Goal: Transaction & Acquisition: Purchase product/service

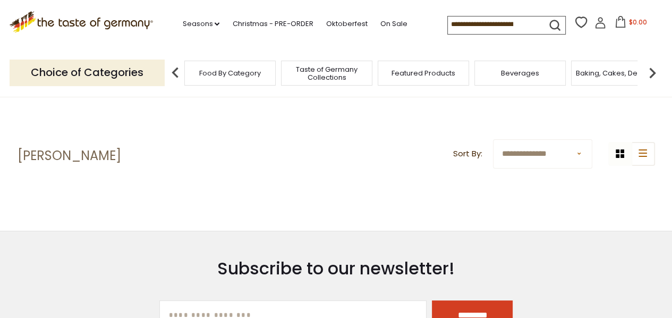
click at [492, 25] on input at bounding box center [493, 23] width 90 height 15
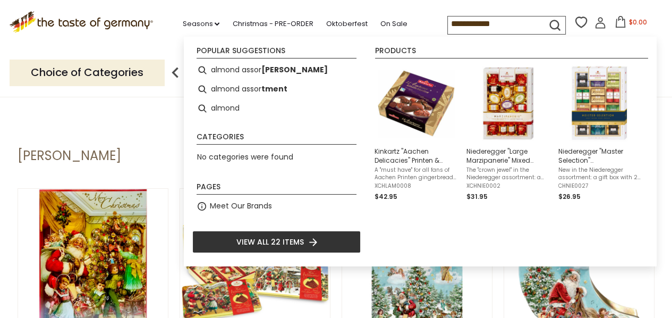
type input "**********"
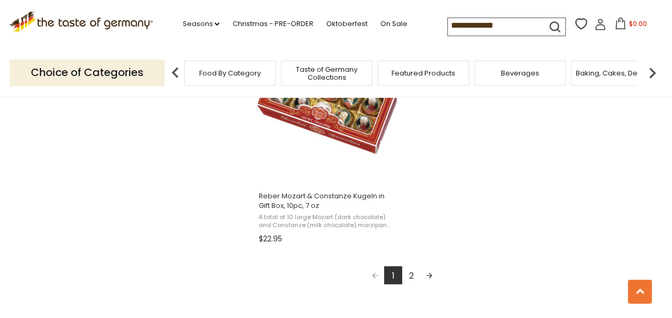
scroll to position [1912, 0]
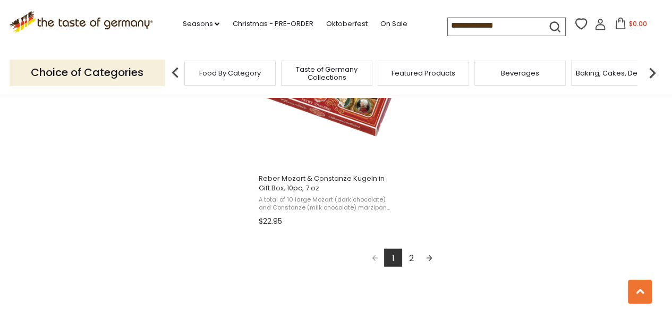
click at [417, 258] on link "2" at bounding box center [411, 258] width 18 height 18
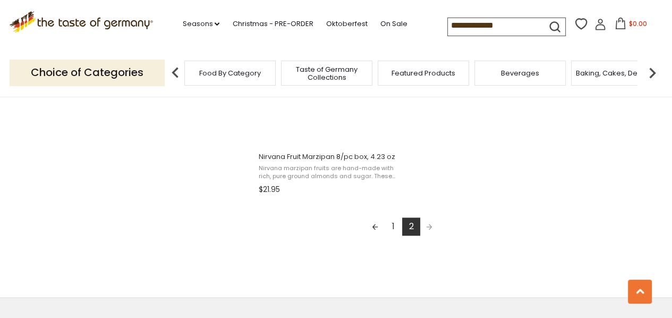
scroll to position [1116, 0]
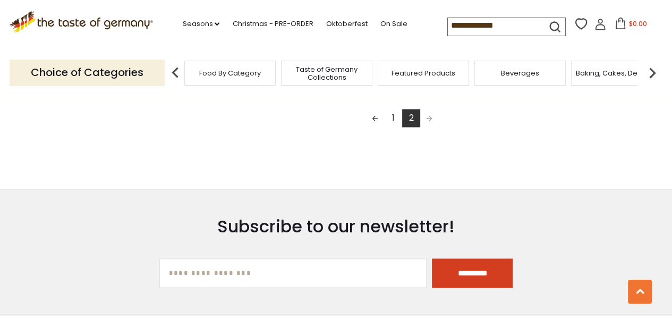
drag, startPoint x: 478, startPoint y: 24, endPoint x: 548, endPoint y: 24, distance: 70.1
click at [548, 24] on form "**********" at bounding box center [504, 25] width 112 height 15
type input "******"
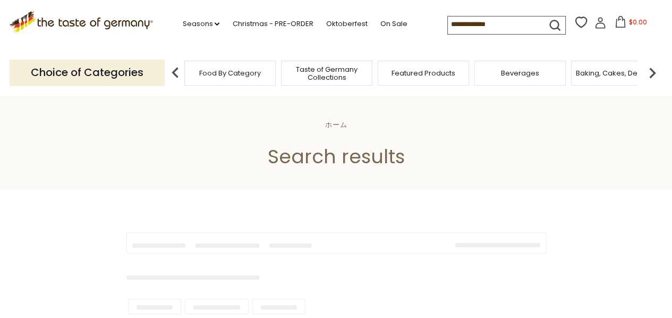
type input "******"
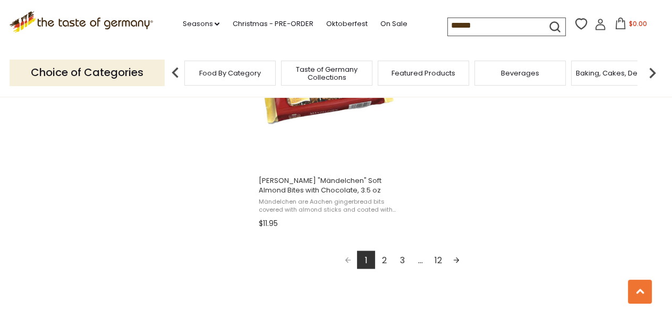
scroll to position [1912, 0]
click at [386, 253] on link "2" at bounding box center [384, 258] width 18 height 18
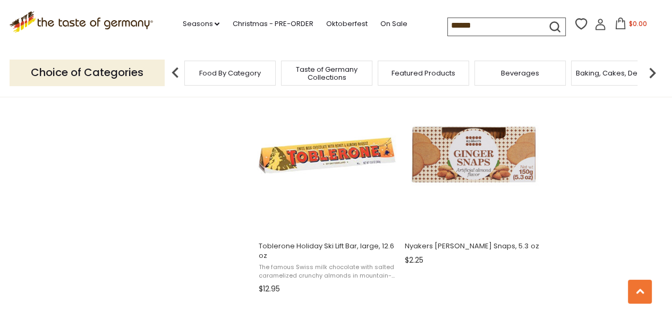
scroll to position [1541, 0]
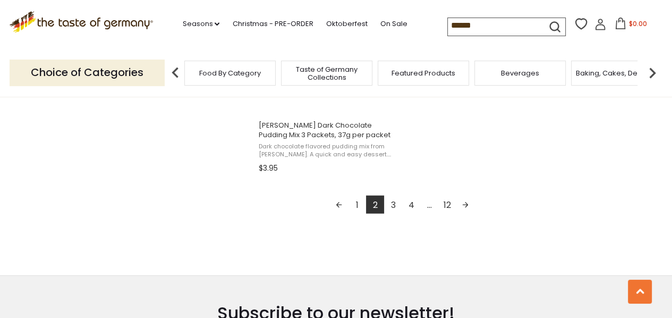
click at [391, 200] on link "3" at bounding box center [393, 204] width 18 height 18
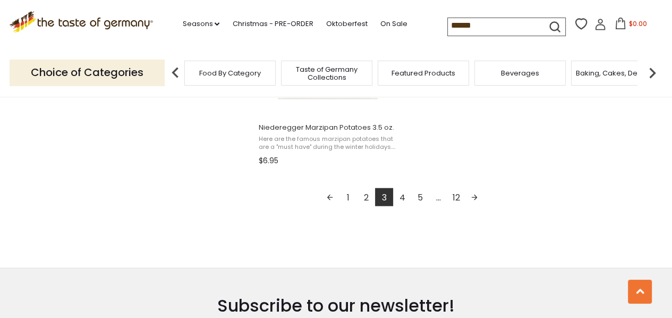
scroll to position [1966, 0]
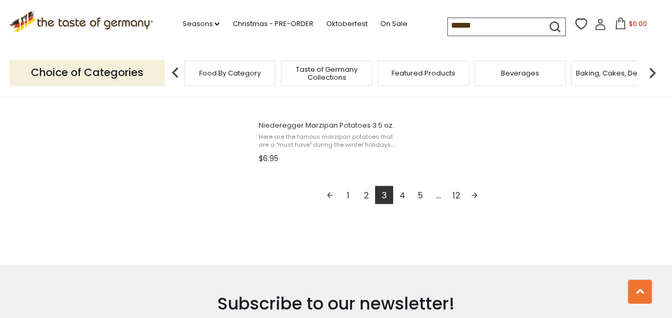
click at [399, 186] on link "4" at bounding box center [402, 195] width 18 height 18
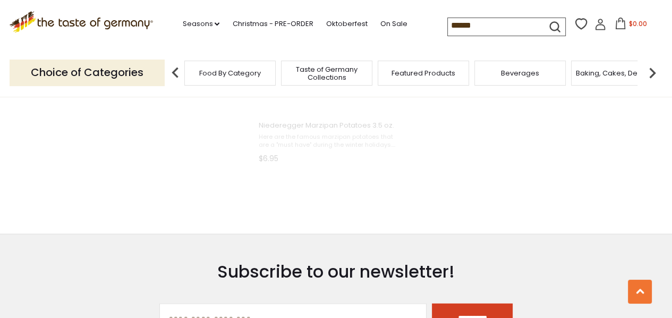
scroll to position [1572, 0]
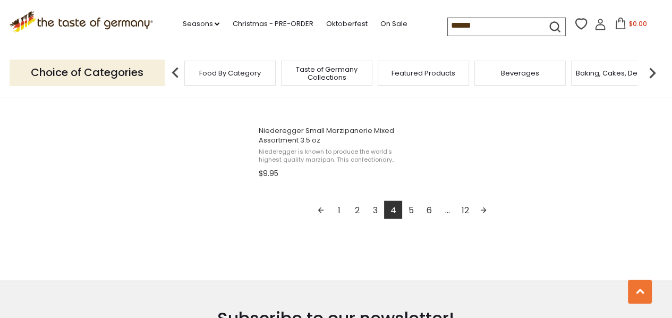
scroll to position [1966, 0]
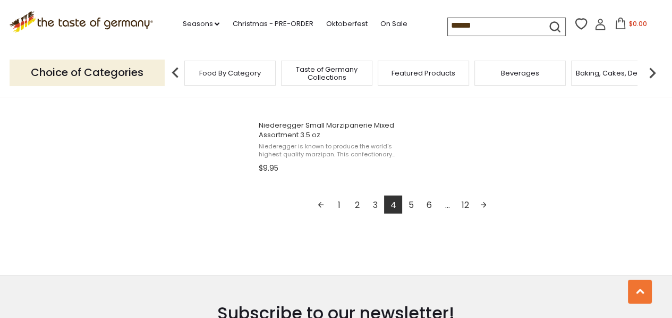
click at [414, 200] on link "5" at bounding box center [411, 204] width 18 height 18
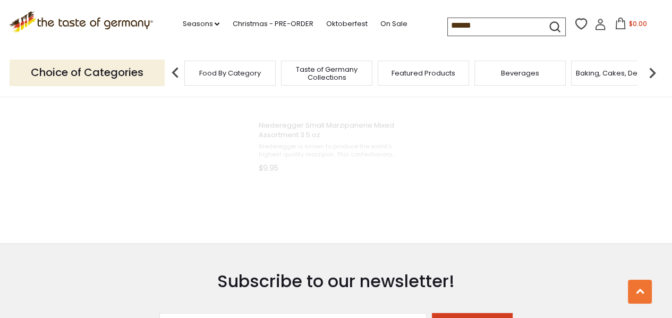
scroll to position [1490, 0]
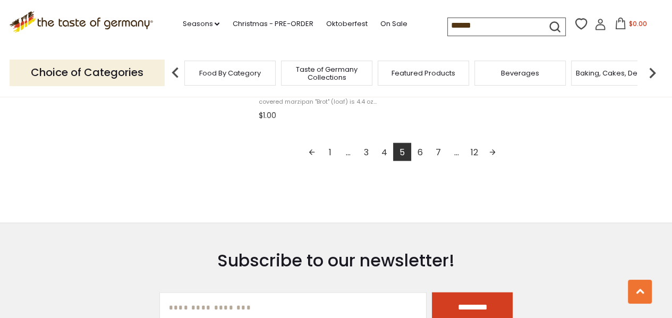
scroll to position [2019, 0]
click at [421, 157] on link "6" at bounding box center [420, 151] width 18 height 18
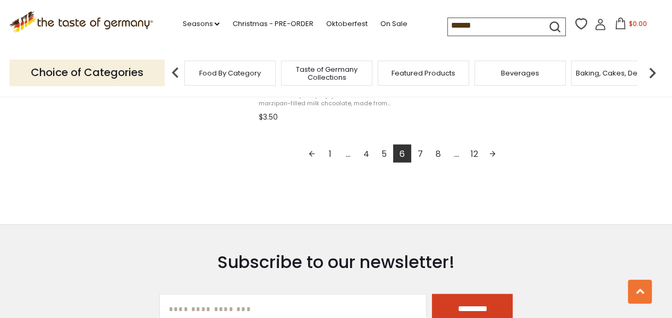
scroll to position [2019, 0]
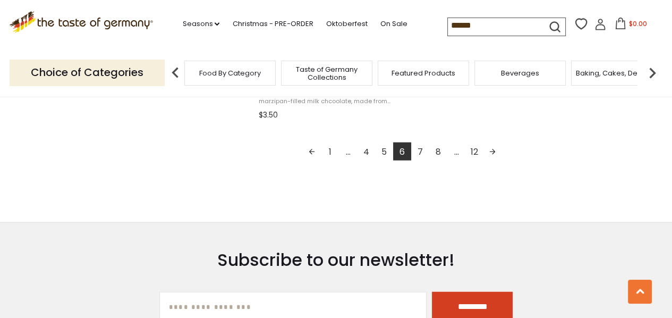
click at [421, 154] on link "7" at bounding box center [420, 151] width 18 height 18
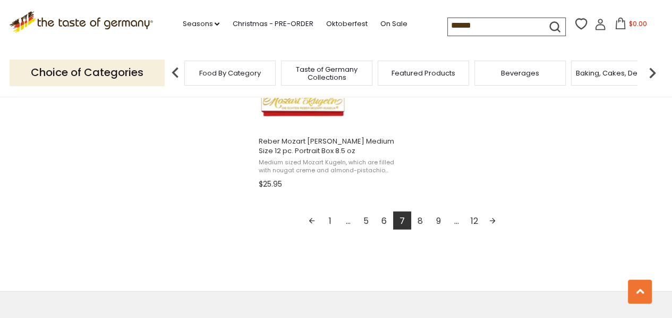
scroll to position [1966, 0]
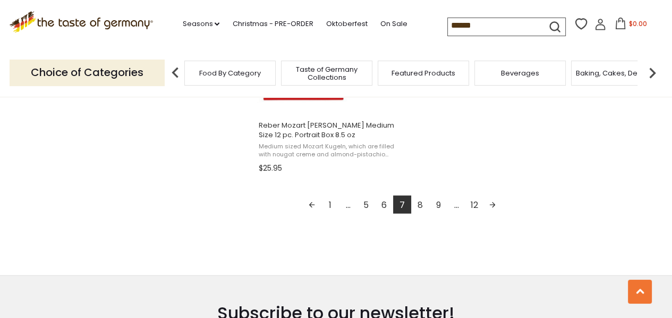
click at [416, 202] on link "8" at bounding box center [420, 204] width 18 height 18
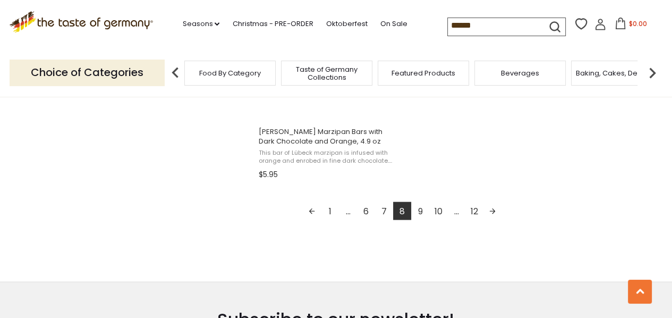
scroll to position [1966, 0]
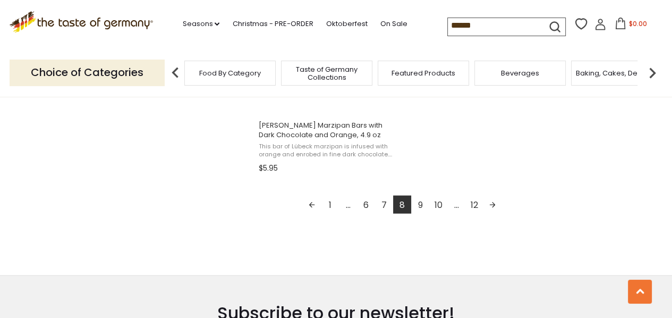
click at [418, 205] on link "9" at bounding box center [420, 204] width 18 height 18
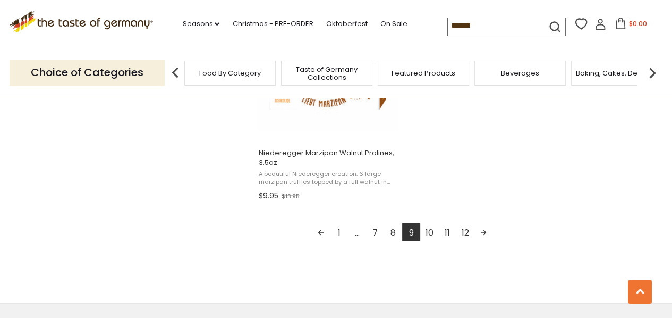
scroll to position [1966, 0]
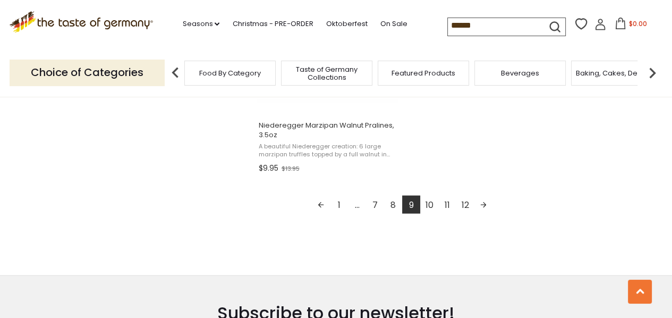
click at [429, 200] on link "10" at bounding box center [429, 204] width 18 height 18
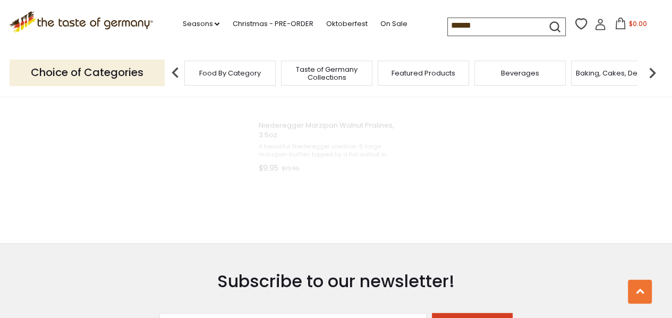
scroll to position [1787, 0]
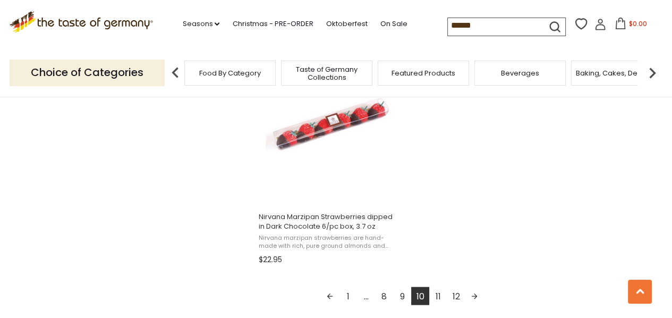
scroll to position [1912, 0]
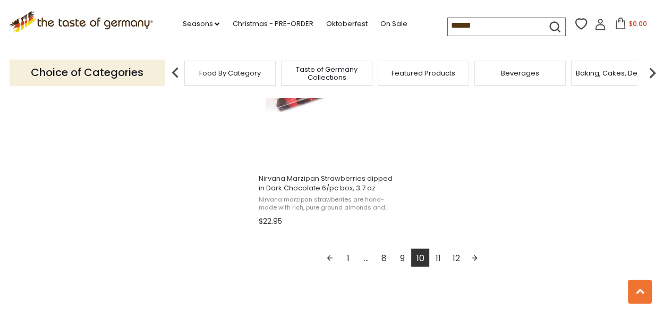
click at [436, 258] on link "11" at bounding box center [438, 258] width 18 height 18
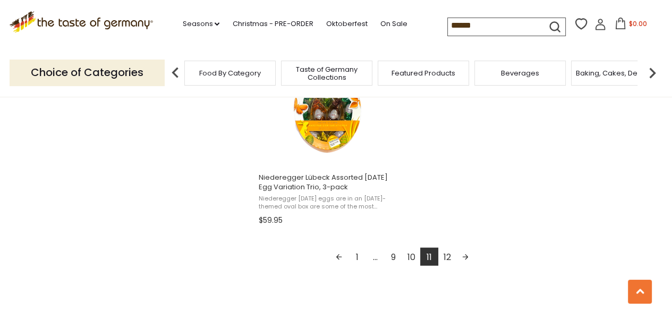
scroll to position [1966, 0]
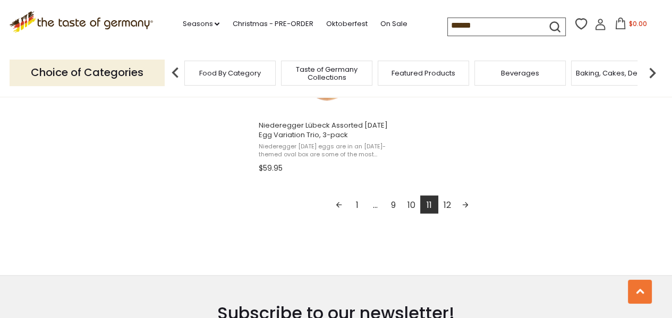
click at [447, 202] on link "12" at bounding box center [447, 204] width 18 height 18
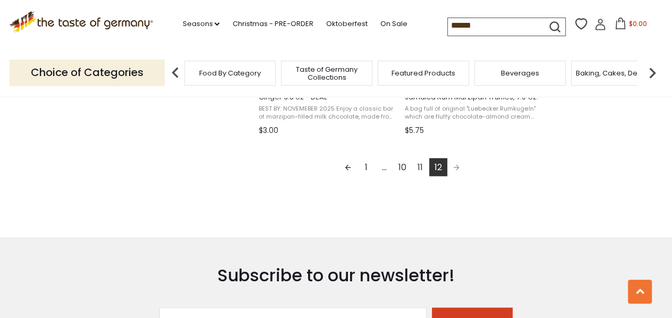
scroll to position [1328, 0]
